Goal: Task Accomplishment & Management: Use online tool/utility

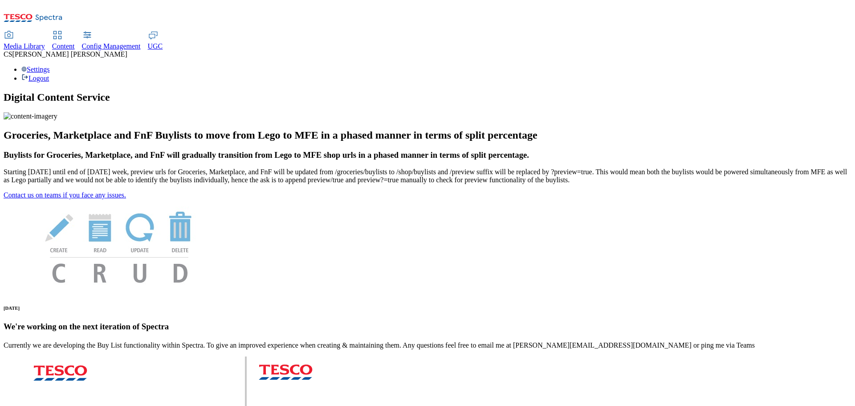
click at [163, 42] on span "UGC" at bounding box center [155, 46] width 15 height 8
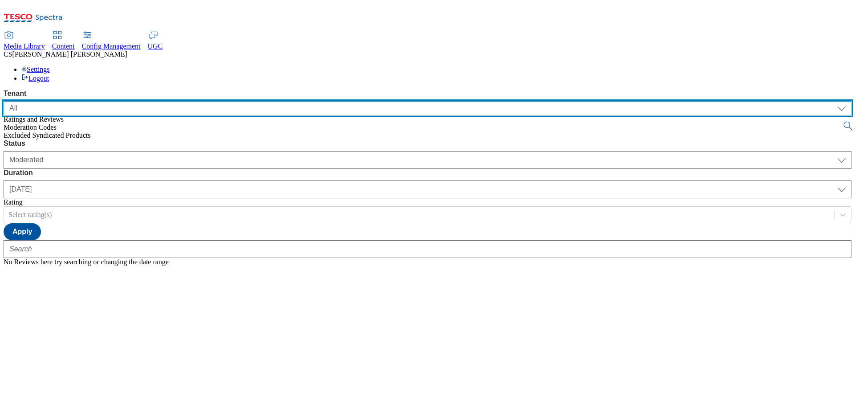
click at [105, 101] on select "ALL All CONFIG-CZ CONFIG-HU CONFIG-IE CONFIG-ROI CONFIG-SK CONFIG-TEST CONFIG-U…" at bounding box center [428, 108] width 848 height 14
select select "ghs-uk"
click at [4, 101] on select "ALL All CONFIG-CZ CONFIG-HU CONFIG-IE CONFIG-ROI CONFIG-SK CONFIG-TEST CONFIG-U…" at bounding box center [428, 108] width 848 height 14
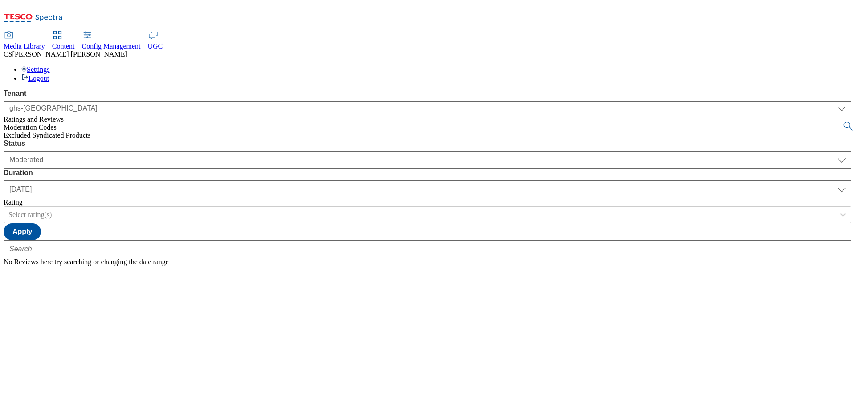
click at [183, 176] on div "Status Moderated Approved Rejected Moderated Duration yesterday last7days last3…" at bounding box center [428, 202] width 848 height 127
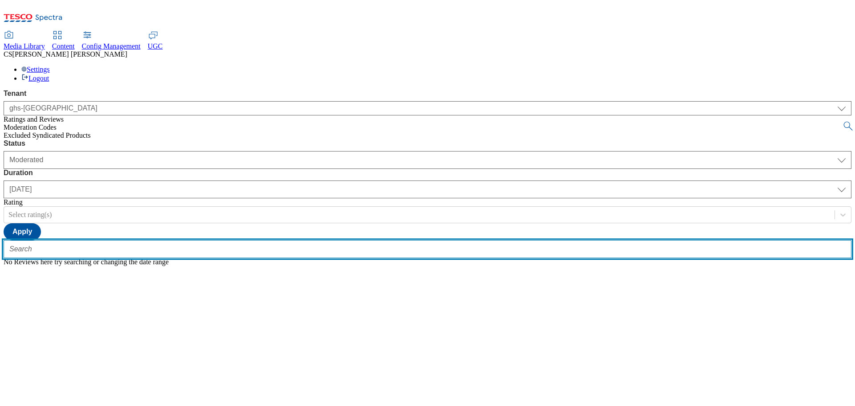
click at [177, 240] on input "text" at bounding box center [428, 249] width 848 height 18
paste input "92659428"
type input "92659428"
click at [843, 122] on button "submit" at bounding box center [849, 126] width 12 height 9
select select "All"
